Goal: Task Accomplishment & Management: Use online tool/utility

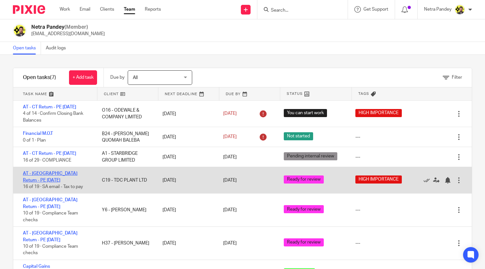
click at [62, 173] on link "AT - [GEOGRAPHIC_DATA] Return - PE [DATE]" at bounding box center [50, 176] width 54 height 11
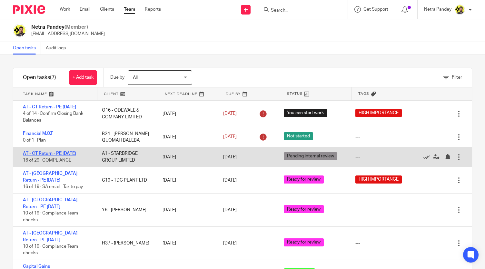
click at [39, 152] on link "AT - CT Return - PE 31-03-2025" at bounding box center [49, 153] width 53 height 5
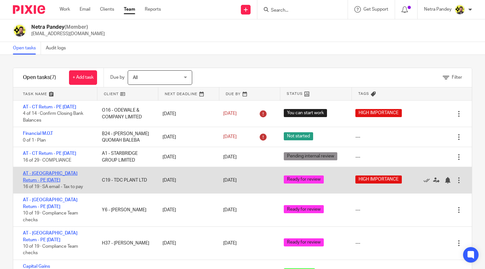
click at [41, 171] on link "AT - [GEOGRAPHIC_DATA] Return - PE [DATE]" at bounding box center [50, 176] width 54 height 11
click at [44, 174] on link "AT - [GEOGRAPHIC_DATA] Return - PE [DATE]" at bounding box center [50, 176] width 54 height 11
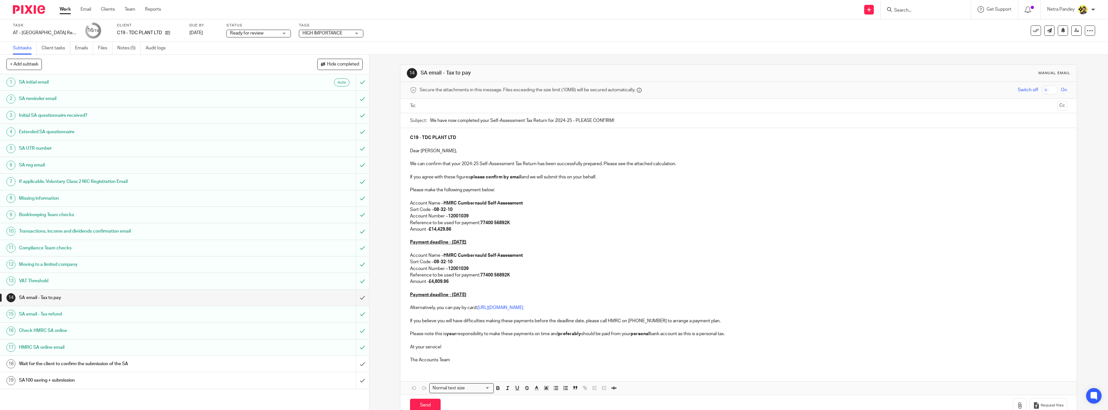
click at [472, 105] on input "text" at bounding box center [738, 105] width 633 height 7
click at [484, 92] on div "Switch off On" at bounding box center [985, 89] width 164 height 9
click at [484, 106] on button "Cc" at bounding box center [1063, 106] width 10 height 10
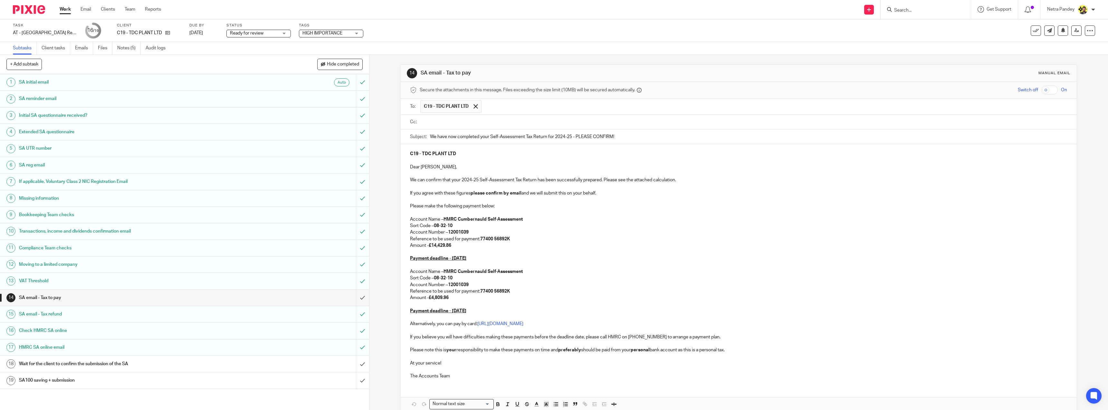
click at [484, 123] on input "text" at bounding box center [743, 121] width 643 height 7
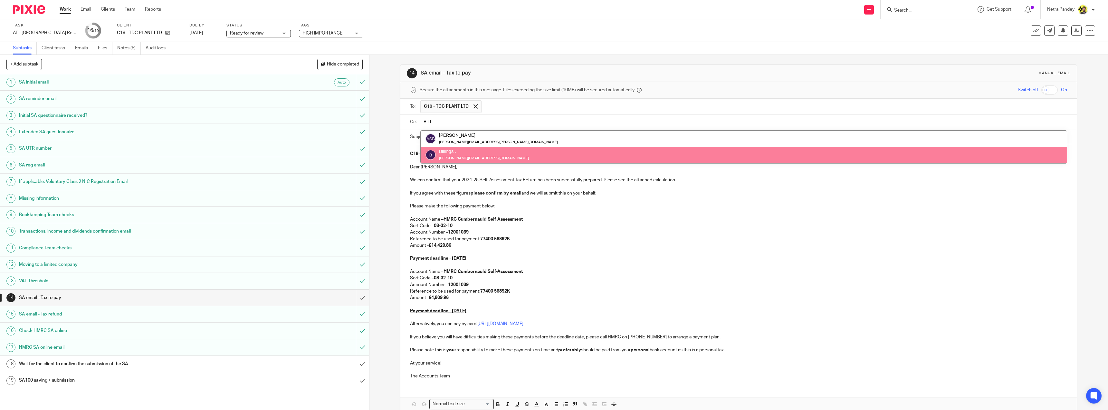
type input "BILL"
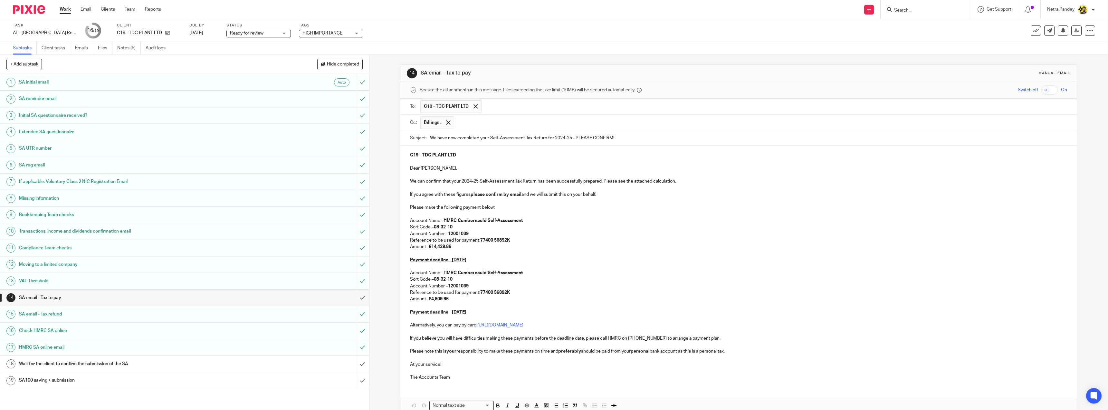
scroll to position [34, 0]
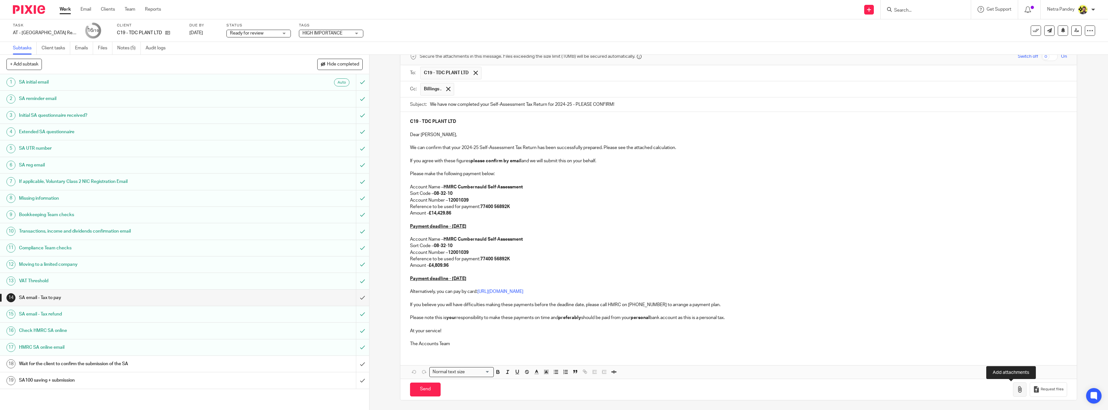
click at [484, 268] on icon "button" at bounding box center [1020, 389] width 6 height 6
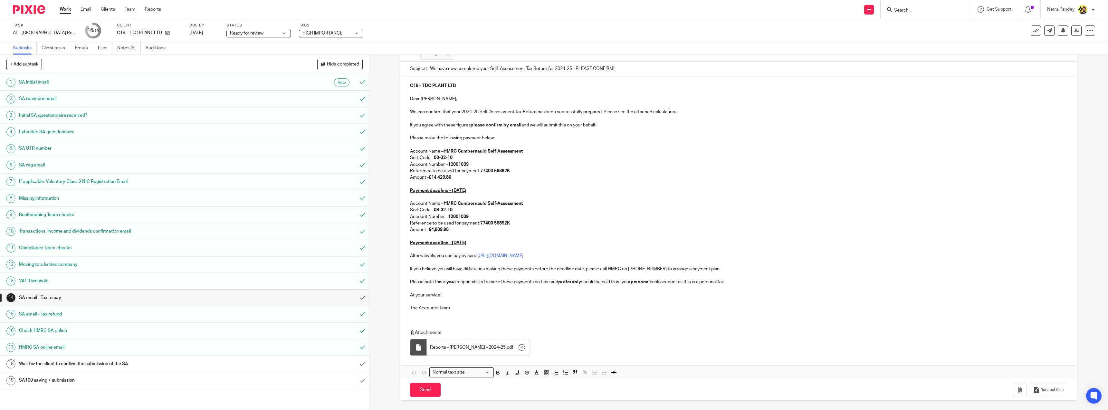
scroll to position [70, 0]
click at [432, 268] on input "Send" at bounding box center [425, 389] width 31 height 14
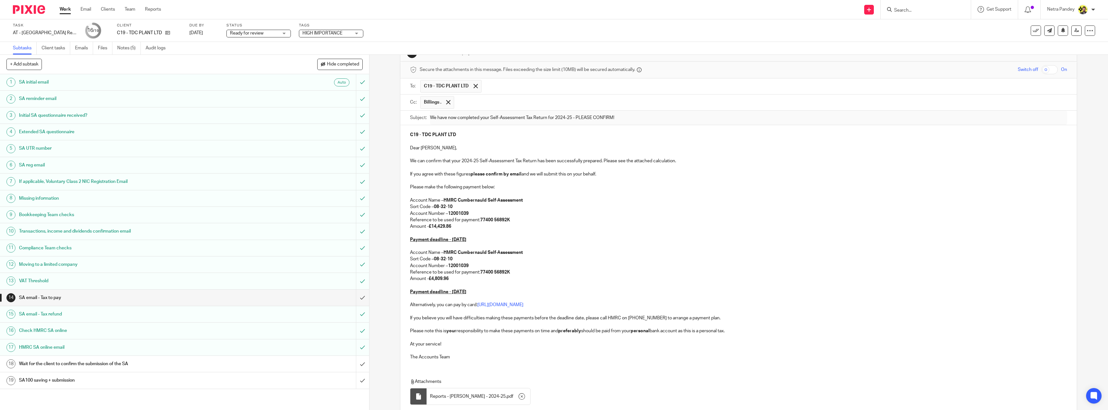
scroll to position [5, 0]
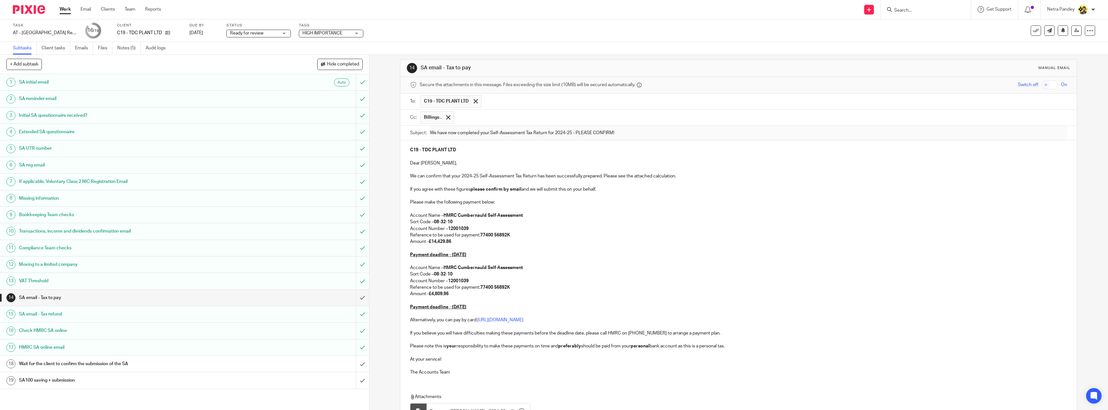
type input "Sent"
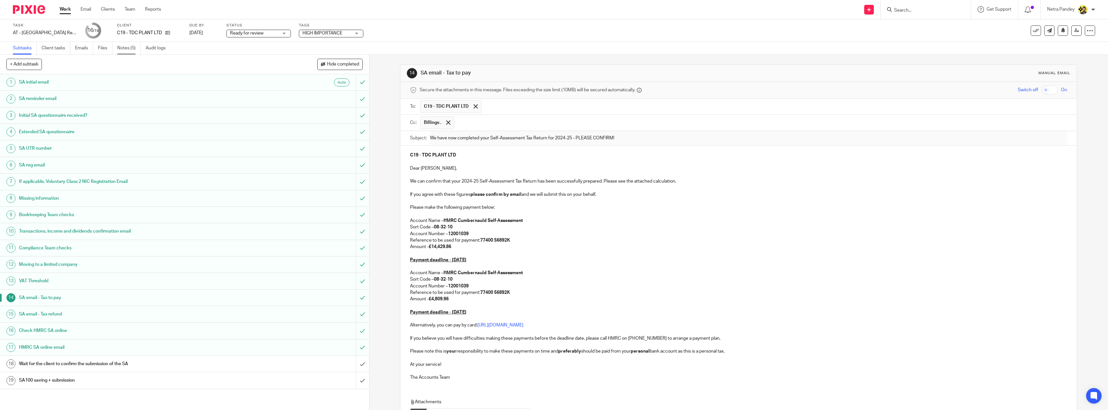
click at [133, 49] on link "Notes (5)" at bounding box center [129, 48] width 24 height 13
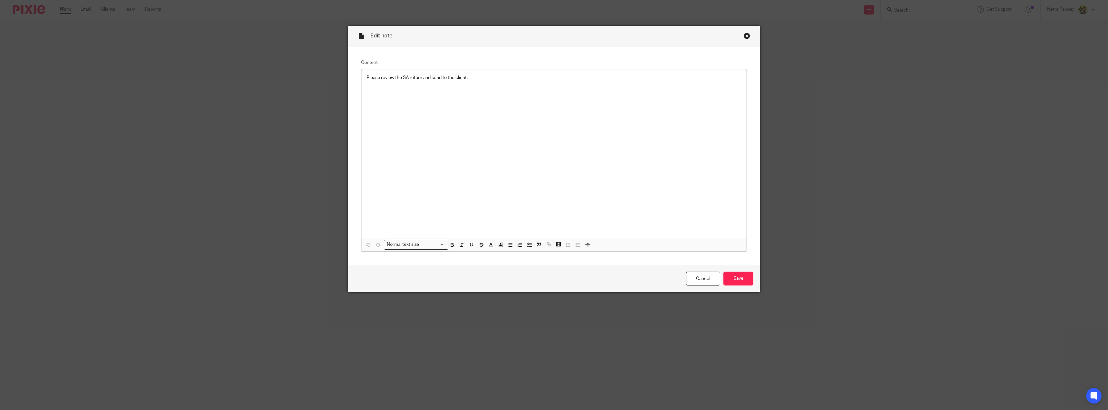
click at [393, 76] on p "Please review the SA return and send to the client." at bounding box center [554, 77] width 375 height 6
click at [528, 244] on icon "button" at bounding box center [530, 245] width 6 height 6
click at [738, 279] on input "Save" at bounding box center [739, 278] width 30 height 14
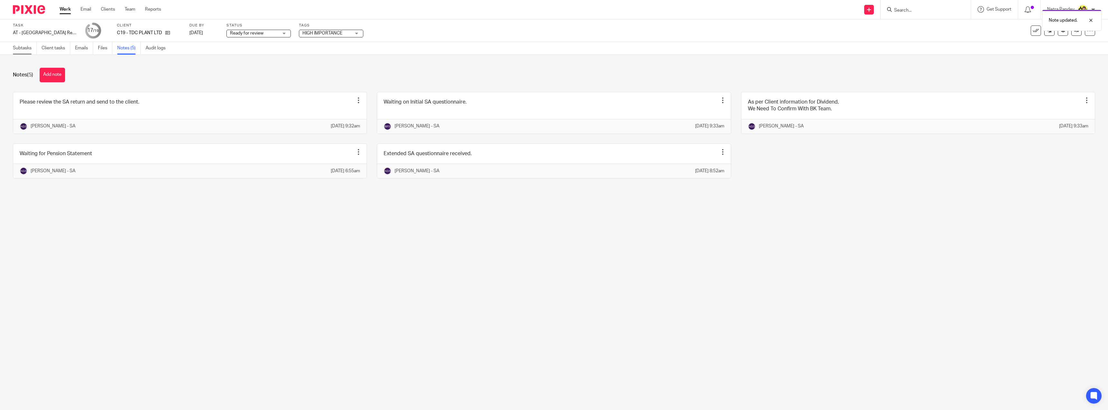
click at [26, 50] on link "Subtasks" at bounding box center [25, 48] width 24 height 13
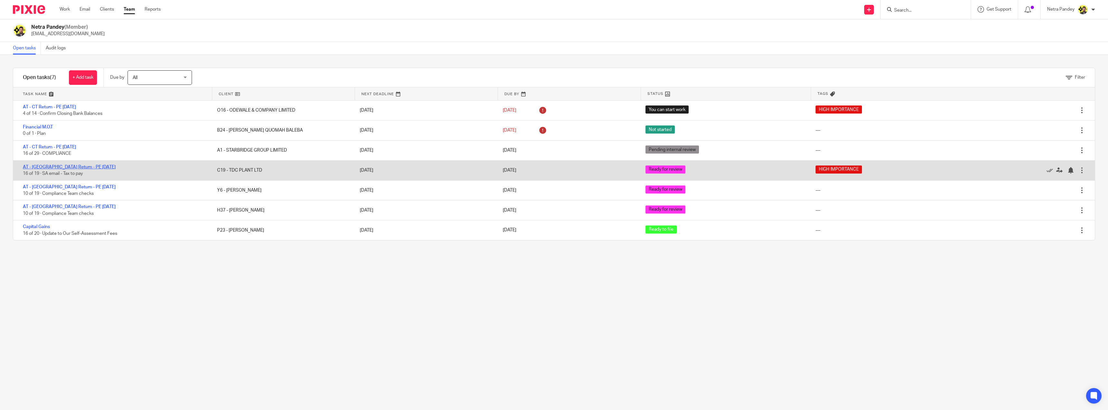
click at [49, 166] on link "AT - [GEOGRAPHIC_DATA] Return - PE [DATE]" at bounding box center [69, 167] width 93 height 5
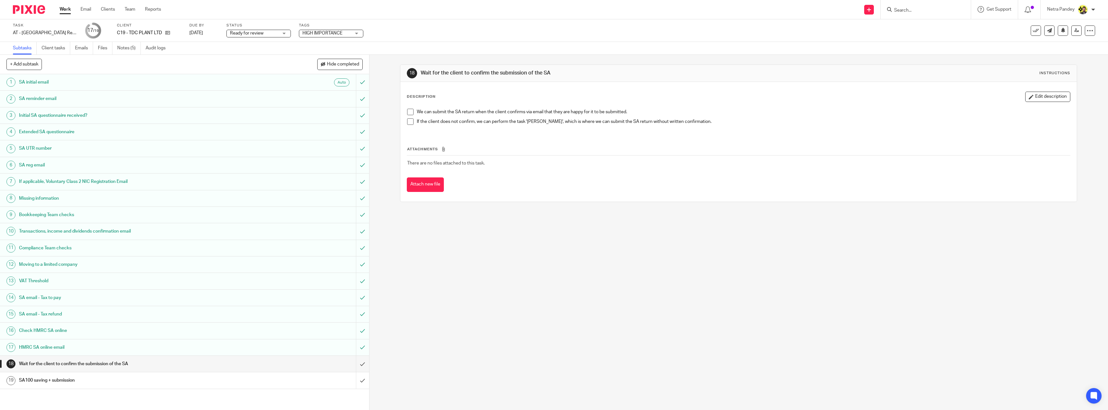
click at [275, 32] on span "Ready for review" at bounding box center [254, 33] width 48 height 7
click at [258, 133] on li "Ready to file" at bounding box center [259, 135] width 64 height 13
click at [349, 34] on span "HIGH IMPORTANCE" at bounding box center [327, 33] width 48 height 7
click at [332, 119] on li "HIGH IMPORTANCE" at bounding box center [331, 122] width 64 height 13
checkbox input "false"
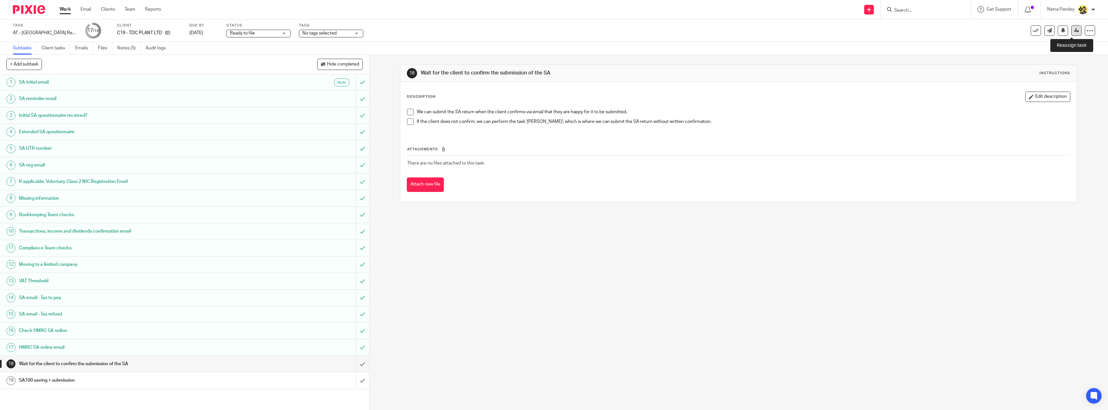
click at [1075, 31] on icon at bounding box center [1077, 30] width 5 height 5
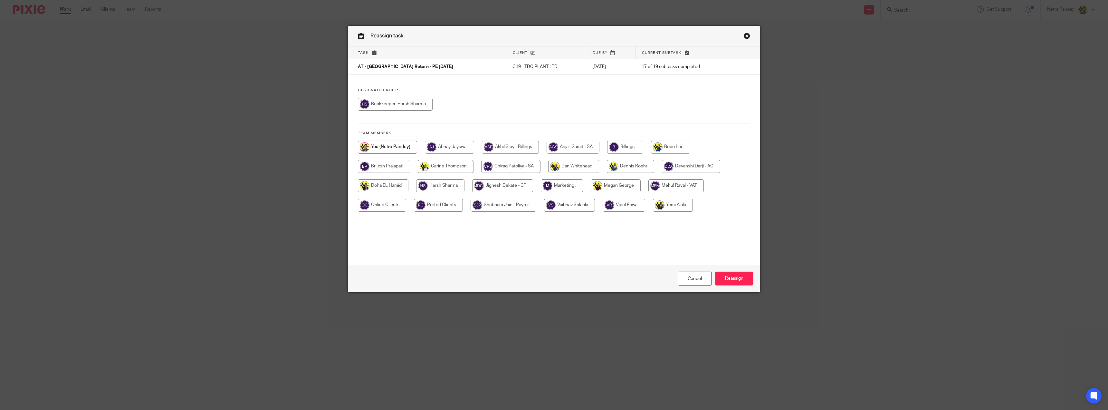
click at [607, 131] on h4 "Team members" at bounding box center [554, 132] width 392 height 5
click at [630, 147] on input "radio" at bounding box center [625, 146] width 36 height 13
radio input "true"
click at [732, 278] on input "Reassign" at bounding box center [734, 278] width 38 height 14
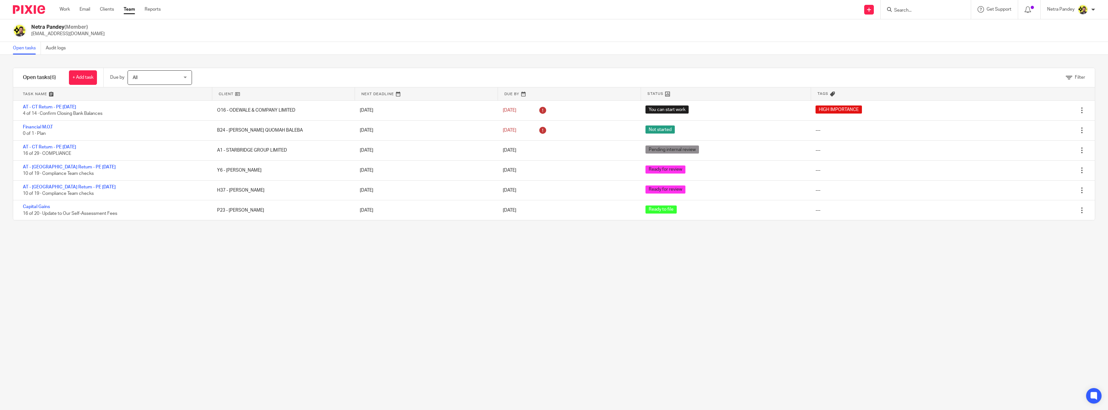
click at [615, 346] on div "Filter tasks Only show tasks matching all of these conditions 1 Client name Is …" at bounding box center [554, 232] width 1108 height 355
click at [524, 342] on div "Filter tasks Only show tasks matching all of these conditions 1 Client name Is …" at bounding box center [554, 232] width 1108 height 355
